Goal: Task Accomplishment & Management: Use online tool/utility

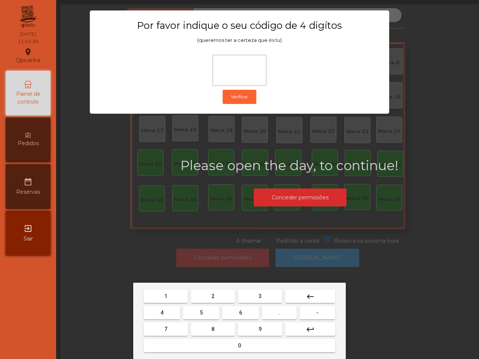
click at [243, 314] on button "6" at bounding box center [240, 312] width 36 height 13
click at [210, 314] on button "5" at bounding box center [201, 312] width 36 height 13
click at [174, 295] on button "1" at bounding box center [166, 295] width 44 height 13
click at [207, 294] on button "2" at bounding box center [213, 295] width 44 height 13
type input "****"
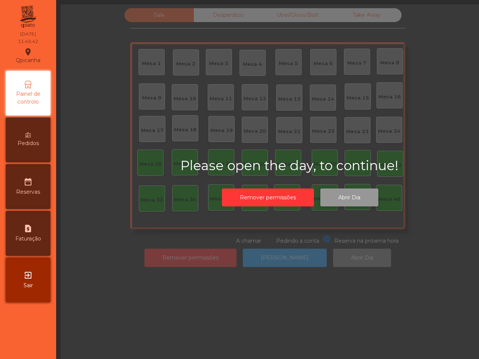
click at [349, 197] on button "Abrir Dia" at bounding box center [349, 197] width 58 height 18
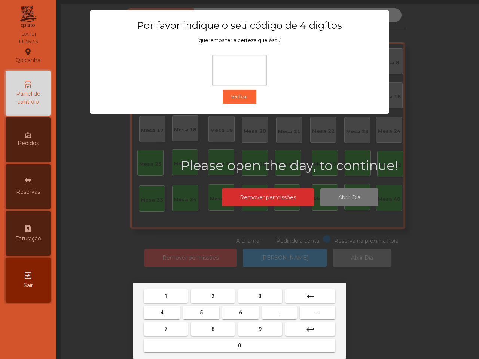
click at [234, 309] on button "6" at bounding box center [240, 312] width 36 height 13
click at [197, 309] on button "5" at bounding box center [201, 312] width 36 height 13
click at [181, 296] on button "1" at bounding box center [166, 295] width 44 height 13
click at [212, 296] on span "2" at bounding box center [212, 296] width 3 height 6
type input "****"
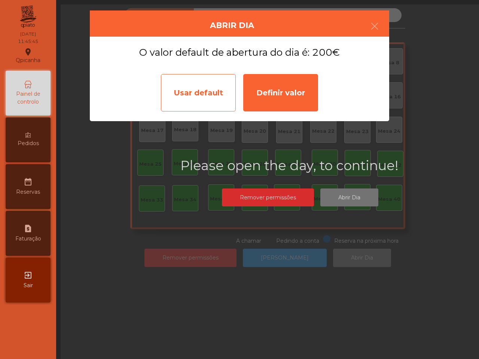
click at [213, 106] on div "Usar default" at bounding box center [198, 92] width 75 height 37
